Goal: Task Accomplishment & Management: Complete application form

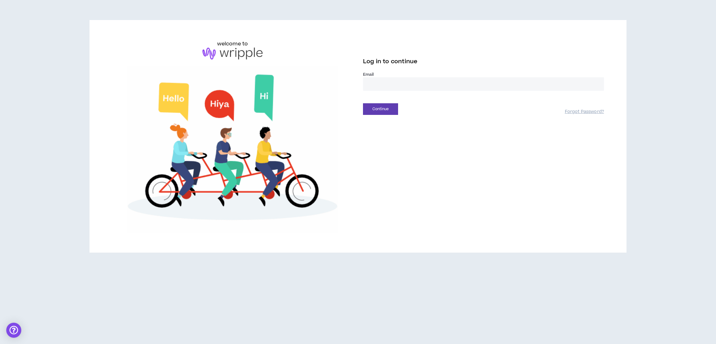
type input "**********"
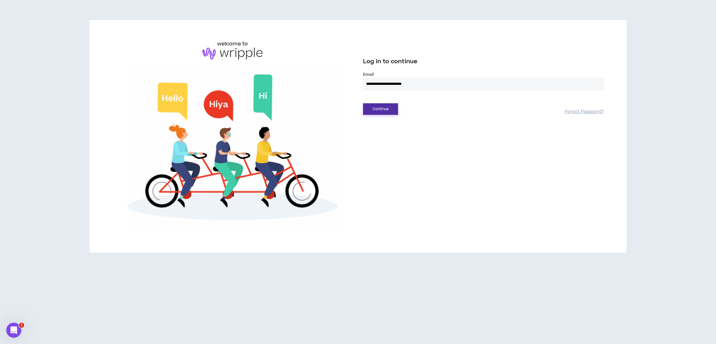
click at [389, 109] on button "Continue" at bounding box center [380, 109] width 35 height 12
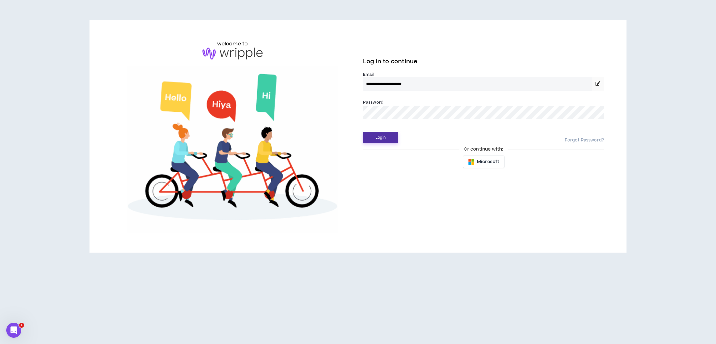
click at [375, 137] on button "Login" at bounding box center [380, 138] width 35 height 12
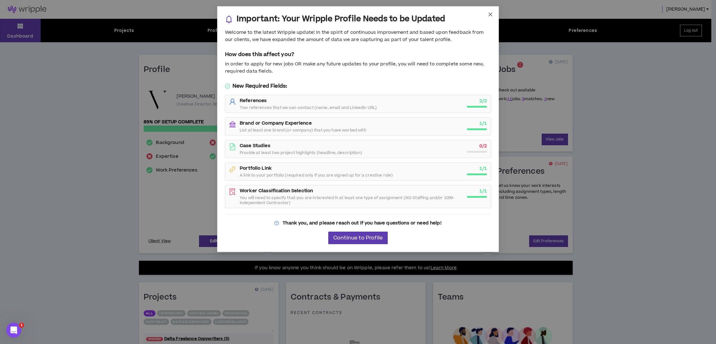
click at [493, 14] on span "Close" at bounding box center [490, 14] width 17 height 17
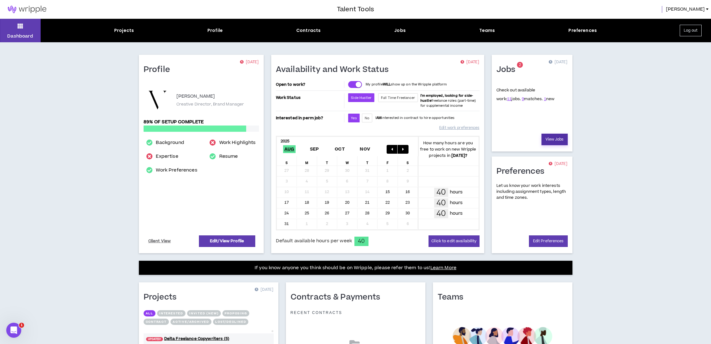
click at [549, 140] on link "View Jobs" at bounding box center [555, 140] width 26 height 12
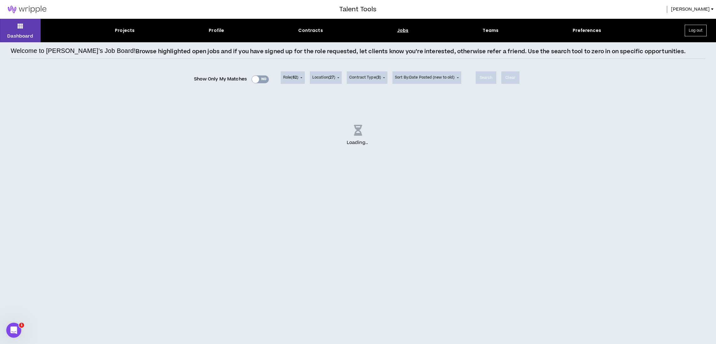
click at [97, 0] on div at bounding box center [169, 9] width 339 height 19
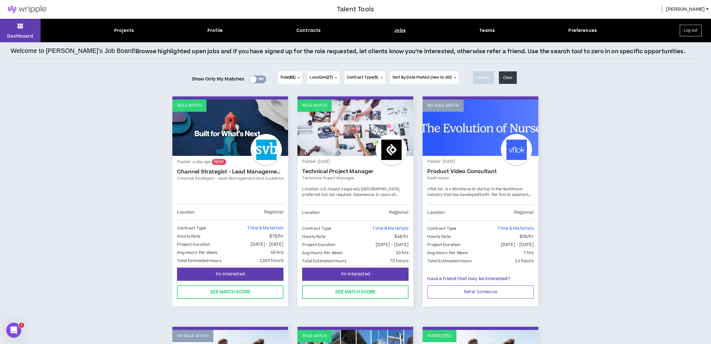
scroll to position [49, 0]
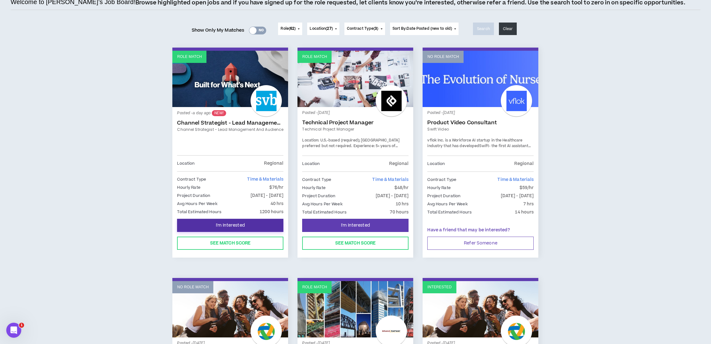
click at [229, 223] on span "I'm Interested" at bounding box center [230, 225] width 29 height 6
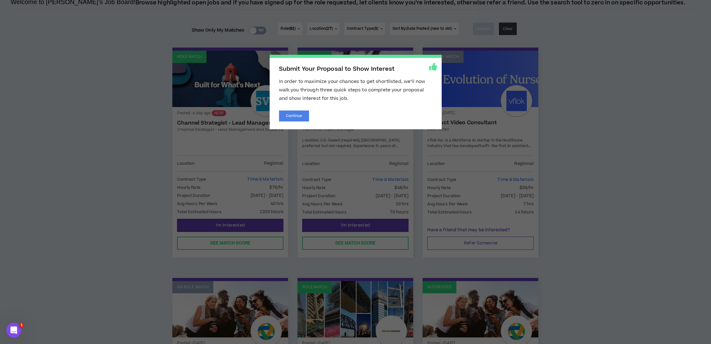
click at [287, 109] on div "Submit Your Proposal to Show Interest In order to maximize your chances to get …" at bounding box center [356, 92] width 172 height 74
click at [288, 117] on button "Continue" at bounding box center [294, 115] width 30 height 11
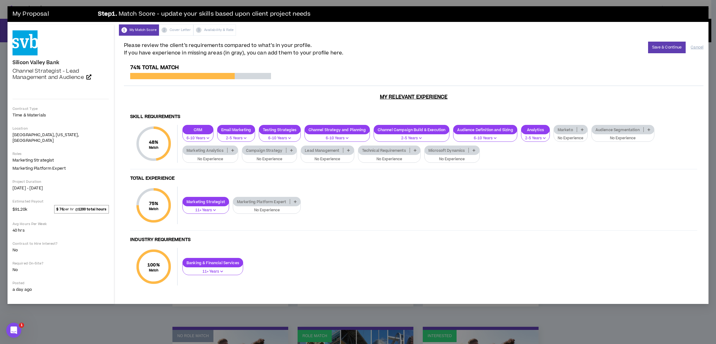
click at [256, 199] on p "Marketing Platform Expert" at bounding box center [261, 201] width 57 height 5
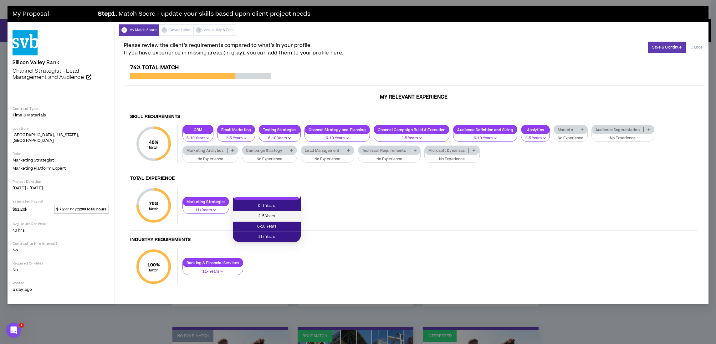
click at [258, 217] on span "2-5 Years" at bounding box center [267, 216] width 60 height 7
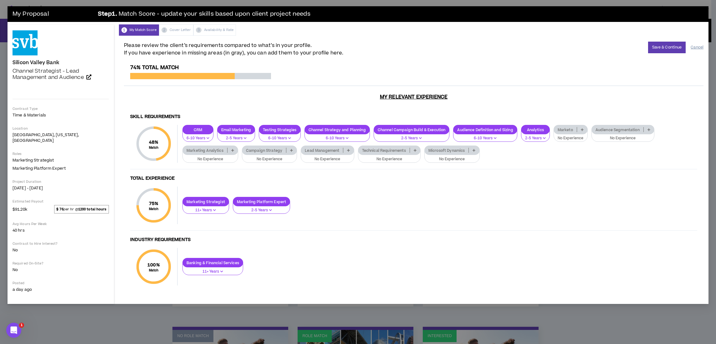
click at [700, 46] on button "Cancel" at bounding box center [697, 47] width 13 height 11
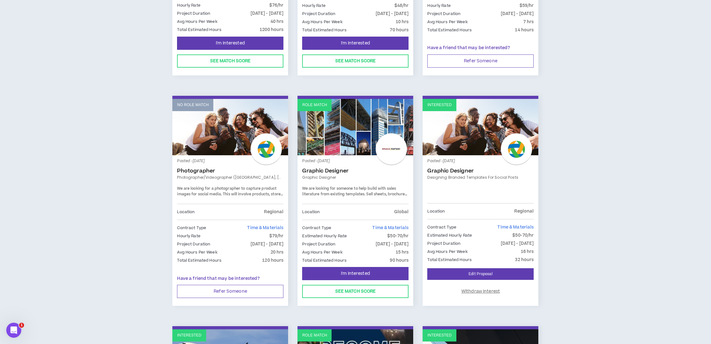
scroll to position [234, 0]
